Goal: Task Accomplishment & Management: Manage account settings

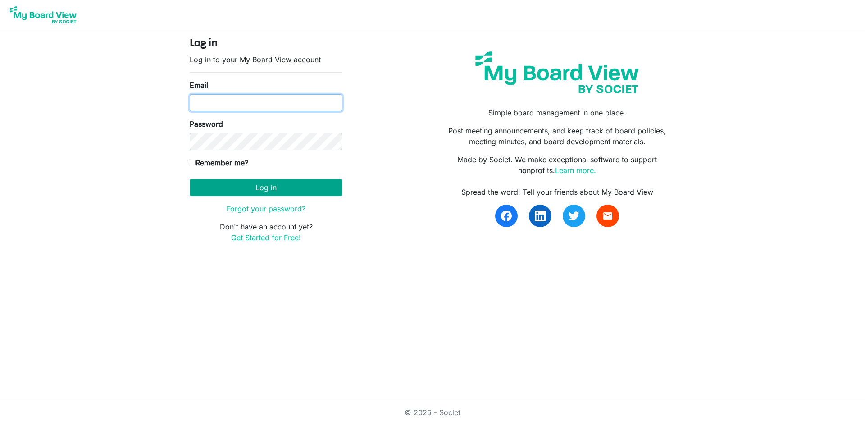
type input "[EMAIL_ADDRESS][DOMAIN_NAME]"
click at [292, 186] on button "Log in" at bounding box center [266, 187] width 153 height 17
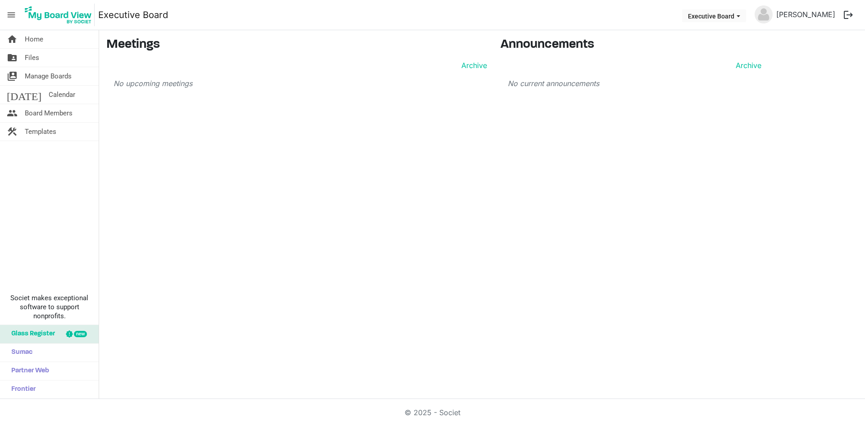
click at [846, 17] on button "logout" at bounding box center [848, 14] width 19 height 19
